Goal: Information Seeking & Learning: Compare options

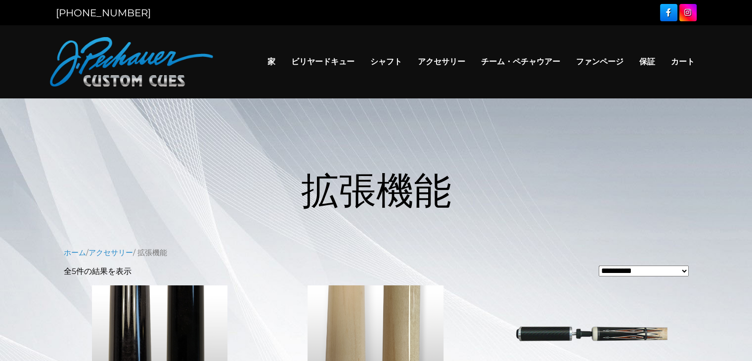
click at [660, 273] on select "**********" at bounding box center [643, 270] width 90 height 11
select select "**********"
click at [598, 265] on select "**********" at bounding box center [643, 270] width 90 height 11
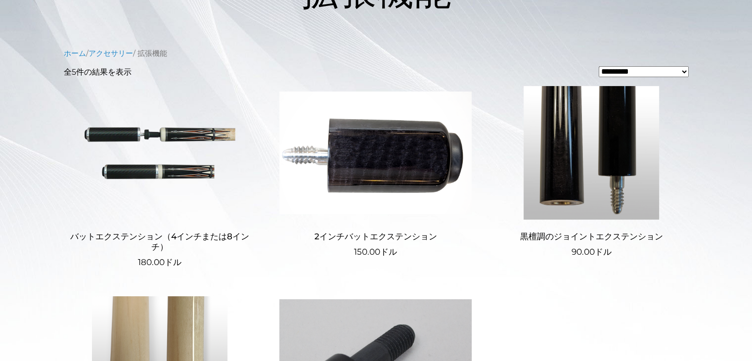
scroll to position [200, 0]
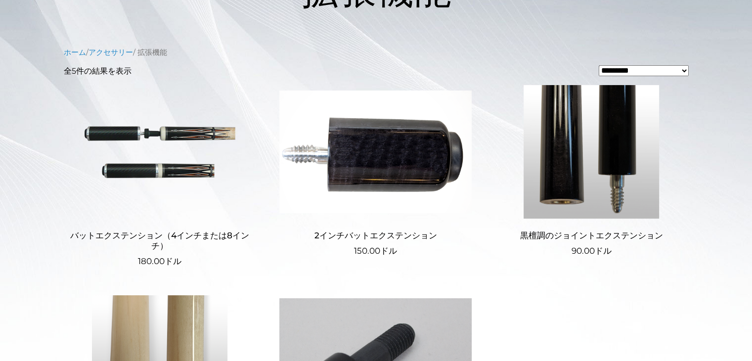
click at [166, 171] on img at bounding box center [160, 151] width 192 height 133
click at [393, 211] on img at bounding box center [375, 151] width 192 height 133
click at [560, 155] on img at bounding box center [591, 151] width 192 height 133
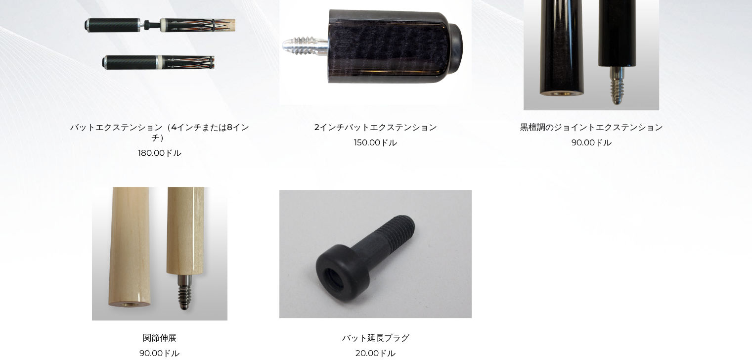
scroll to position [312, 0]
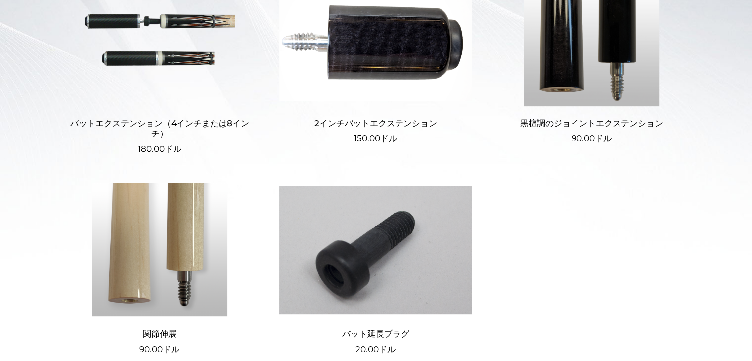
click at [200, 242] on img at bounding box center [160, 249] width 192 height 133
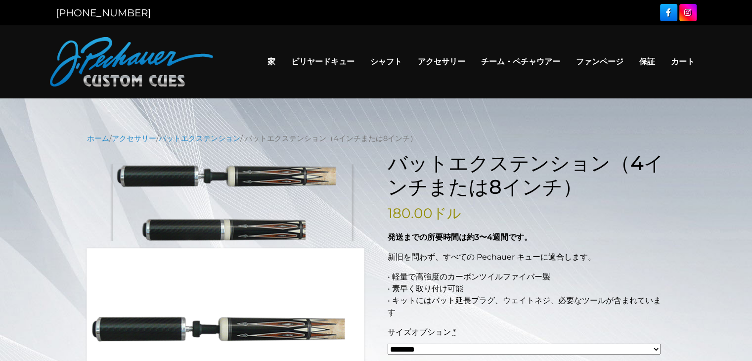
click at [232, 211] on img at bounding box center [226, 202] width 278 height 77
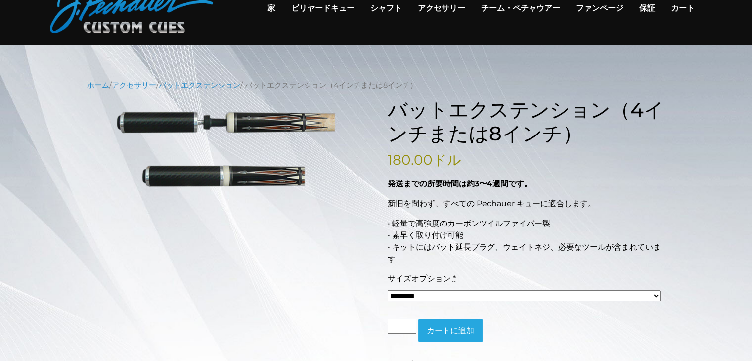
scroll to position [53, 0]
click at [413, 164] on font "180.00" at bounding box center [409, 160] width 45 height 17
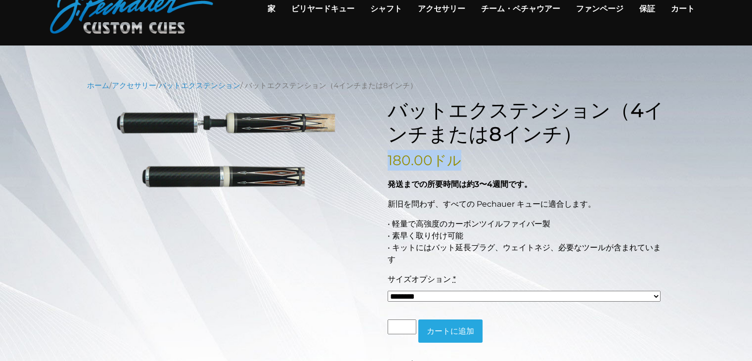
click at [413, 164] on font "180.00" at bounding box center [409, 160] width 45 height 17
copy div "180.00 ドル"
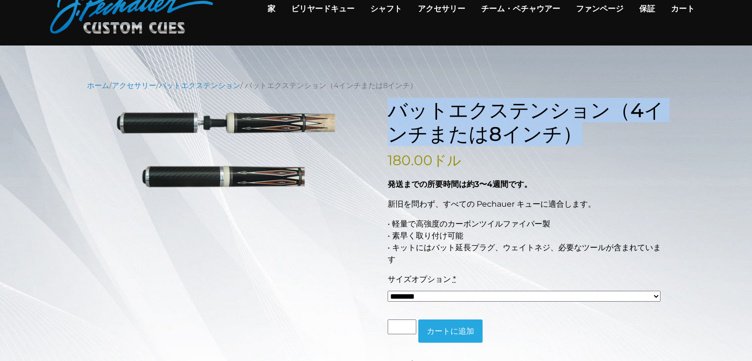
drag, startPoint x: 397, startPoint y: 110, endPoint x: 569, endPoint y: 141, distance: 175.2
click at [568, 139] on font "バットエクステンション（4インチまたは8インチ）" at bounding box center [525, 122] width 276 height 48
copy font "バットエクステンション（4インチまたは8インチ）"
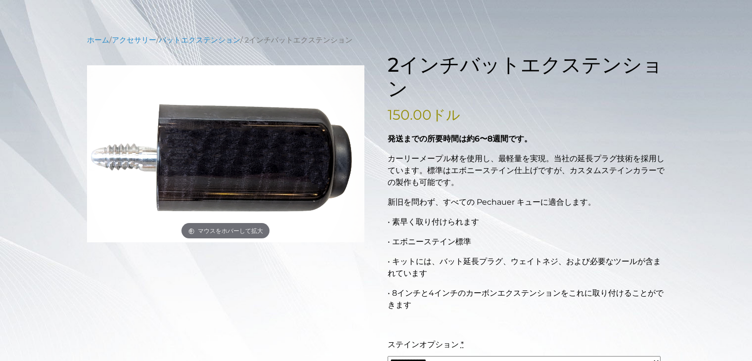
scroll to position [101, 0]
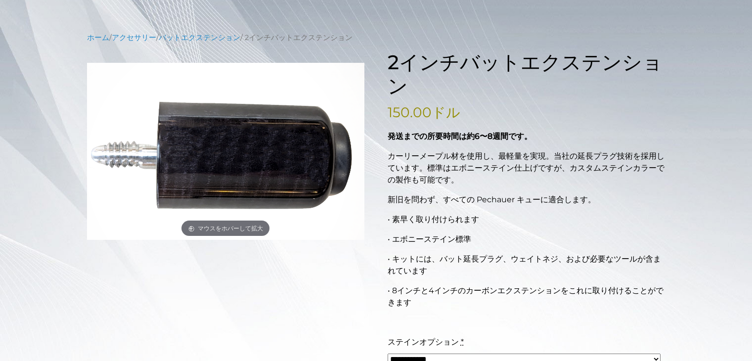
click at [408, 116] on font "150.00" at bounding box center [409, 112] width 44 height 17
copy div "150.00 ドル"
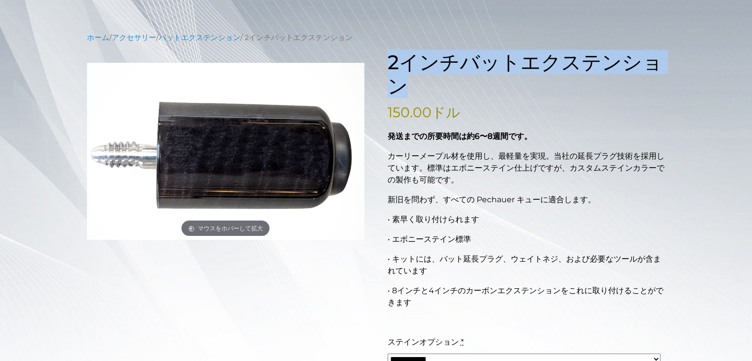
drag, startPoint x: 390, startPoint y: 59, endPoint x: 409, endPoint y: 86, distance: 33.4
click at [409, 86] on h1 "2インチバットエクステンション" at bounding box center [526, 73] width 278 height 47
copy font "2インチバットエクステンション"
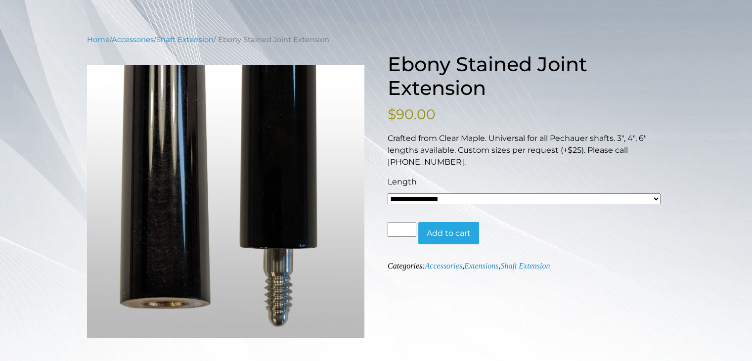
scroll to position [99, 0]
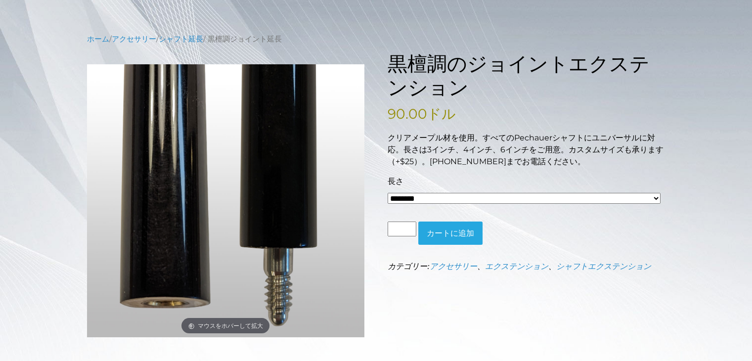
click at [409, 101] on div "黒檀調のジョイントエクステンション 90.00 ドル クリアメープル材を使用。すべてのPechauerシャフトにユニバーサルに対応。長さは3インチ、4インチ、…" at bounding box center [526, 162] width 278 height 220
click at [410, 108] on font "90.00" at bounding box center [407, 113] width 40 height 17
click at [410, 109] on font "90.00" at bounding box center [407, 113] width 40 height 17
copy div "90.00 ドル"
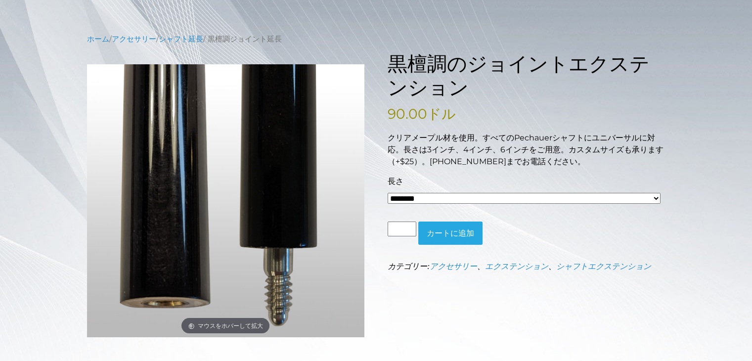
drag, startPoint x: 391, startPoint y: 54, endPoint x: 450, endPoint y: 91, distance: 70.2
click at [450, 91] on h1 "黒檀調のジョイントエクステンション" at bounding box center [526, 75] width 278 height 47
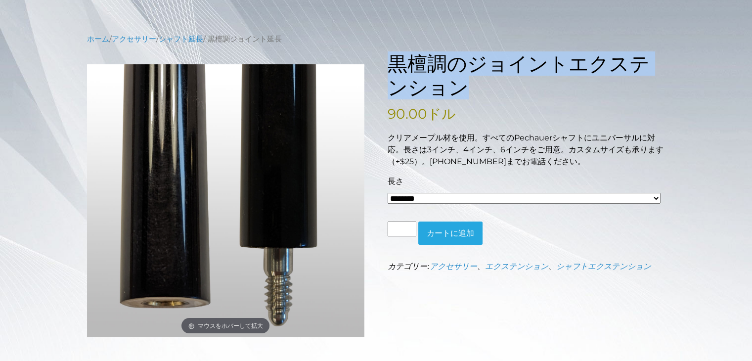
drag, startPoint x: 393, startPoint y: 63, endPoint x: 451, endPoint y: 88, distance: 63.1
click at [451, 88] on h1 "黒檀調のジョイントエクステンション" at bounding box center [526, 75] width 278 height 47
copy font "黒檀調のジョイントエクステンション"
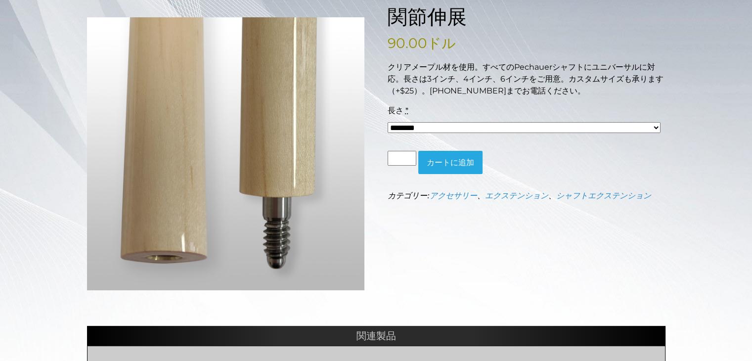
scroll to position [150, 0]
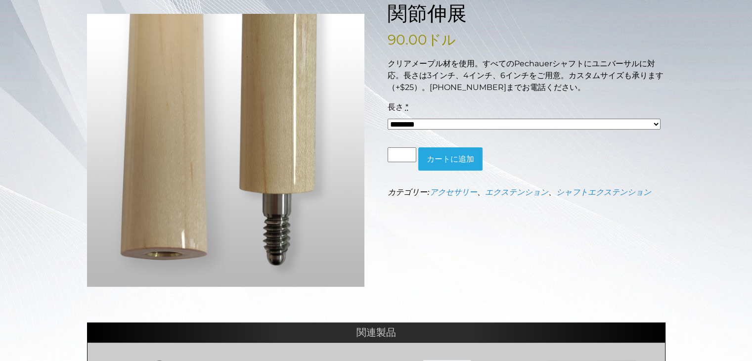
click at [413, 45] on font "90.00" at bounding box center [407, 39] width 40 height 17
copy div "90.00 ドル"
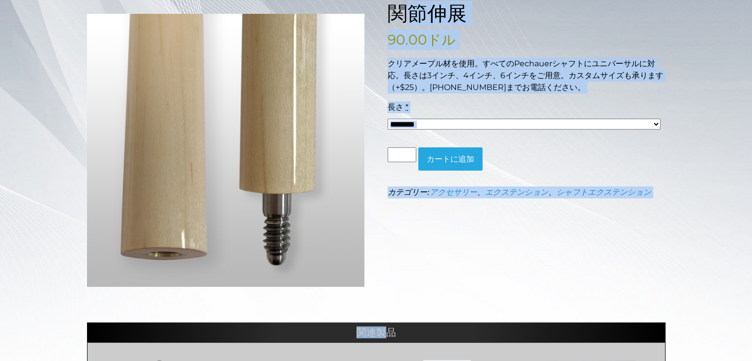
scroll to position [147, 0]
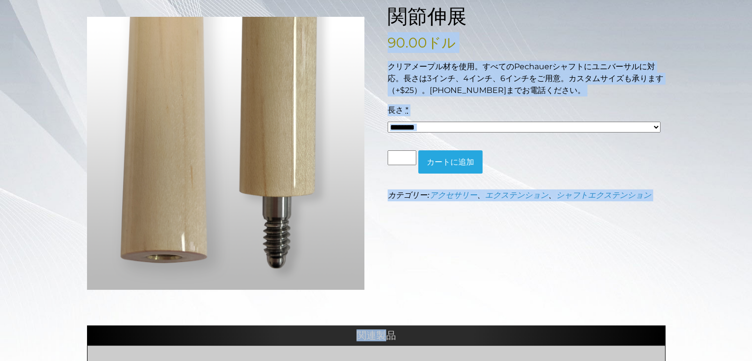
drag, startPoint x: 383, startPoint y: 5, endPoint x: 464, endPoint y: 14, distance: 81.0
click at [464, 14] on div "マウスをホバーして拡大 関節伸展 90.00 ドル クリアメープル材を使用。すべてのPechauerシャフトにユニバーサルに対応。長さは3インチ、4インチ、6…" at bounding box center [376, 260] width 578 height 512
click at [464, 14] on font "関節伸展" at bounding box center [426, 16] width 79 height 24
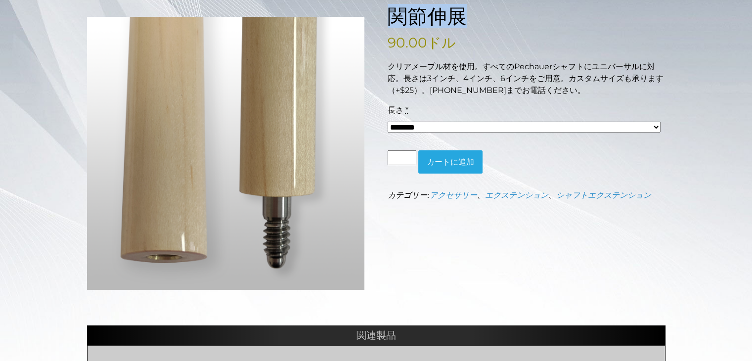
drag, startPoint x: 389, startPoint y: 16, endPoint x: 470, endPoint y: 47, distance: 86.6
click at [461, 17] on font "関節伸展" at bounding box center [426, 16] width 79 height 24
copy font "関節伸展"
